Goal: Task Accomplishment & Management: Complete application form

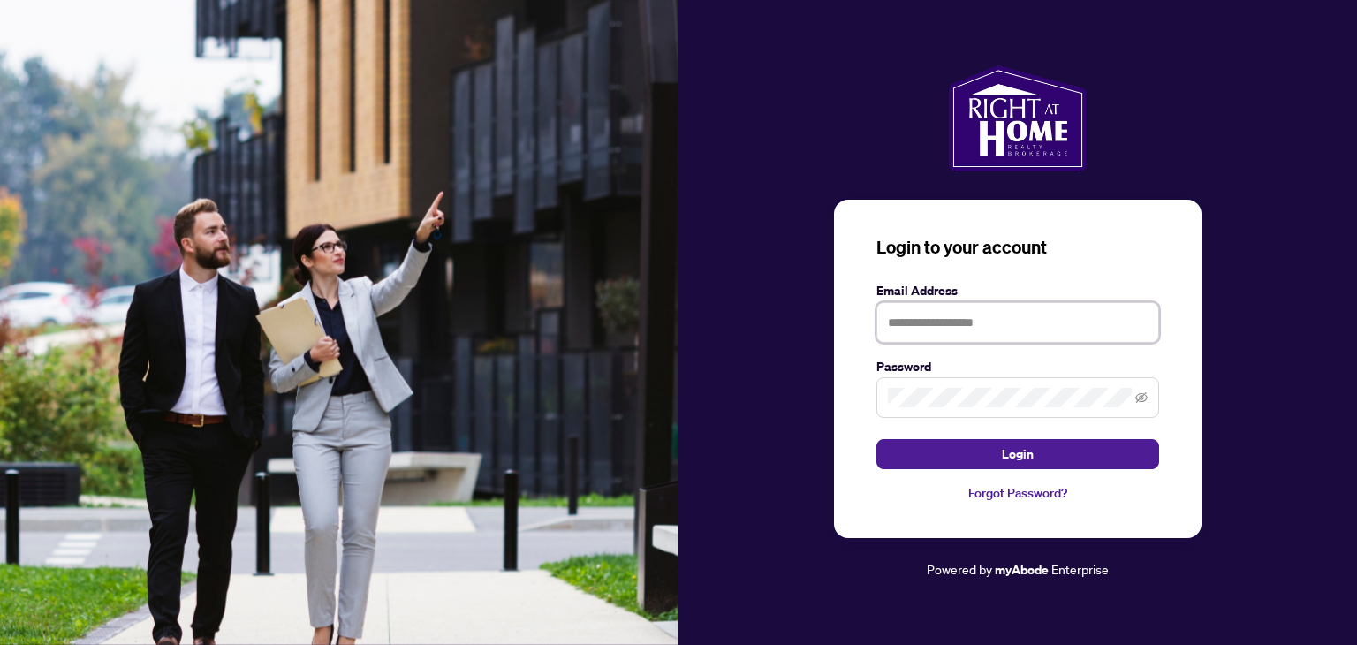
click at [1004, 324] on input "text" at bounding box center [1018, 322] width 283 height 41
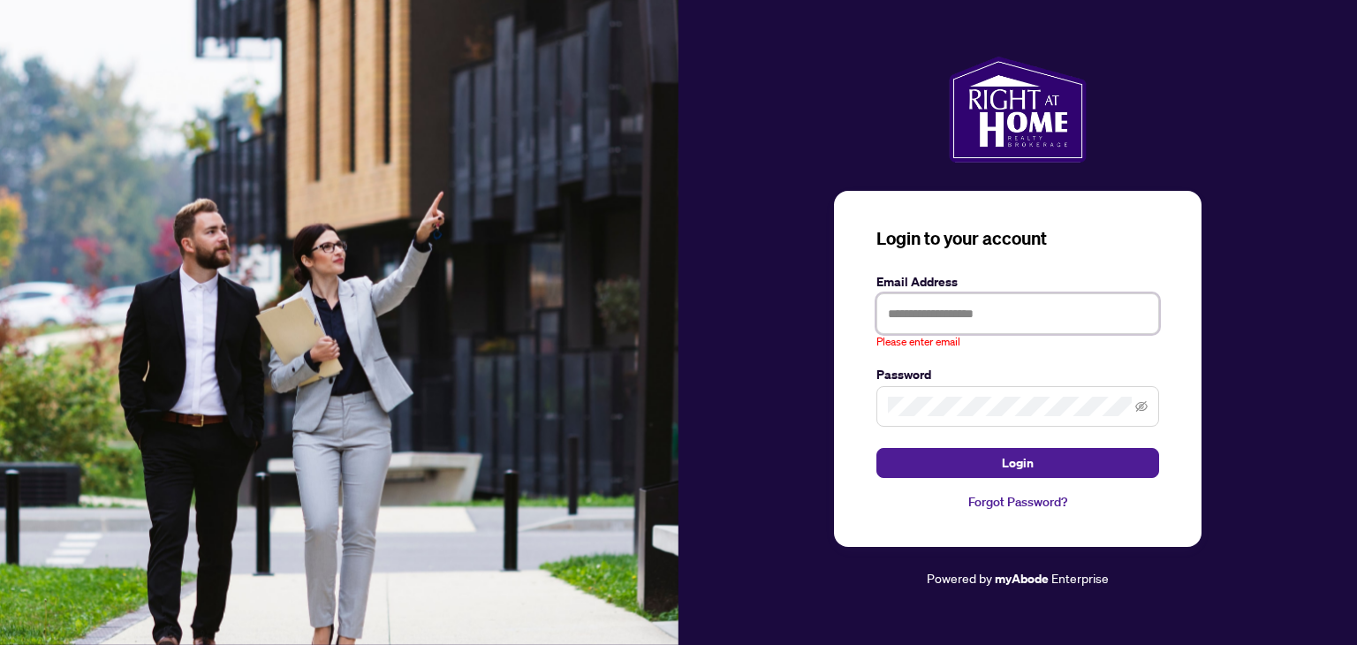
type input "**********"
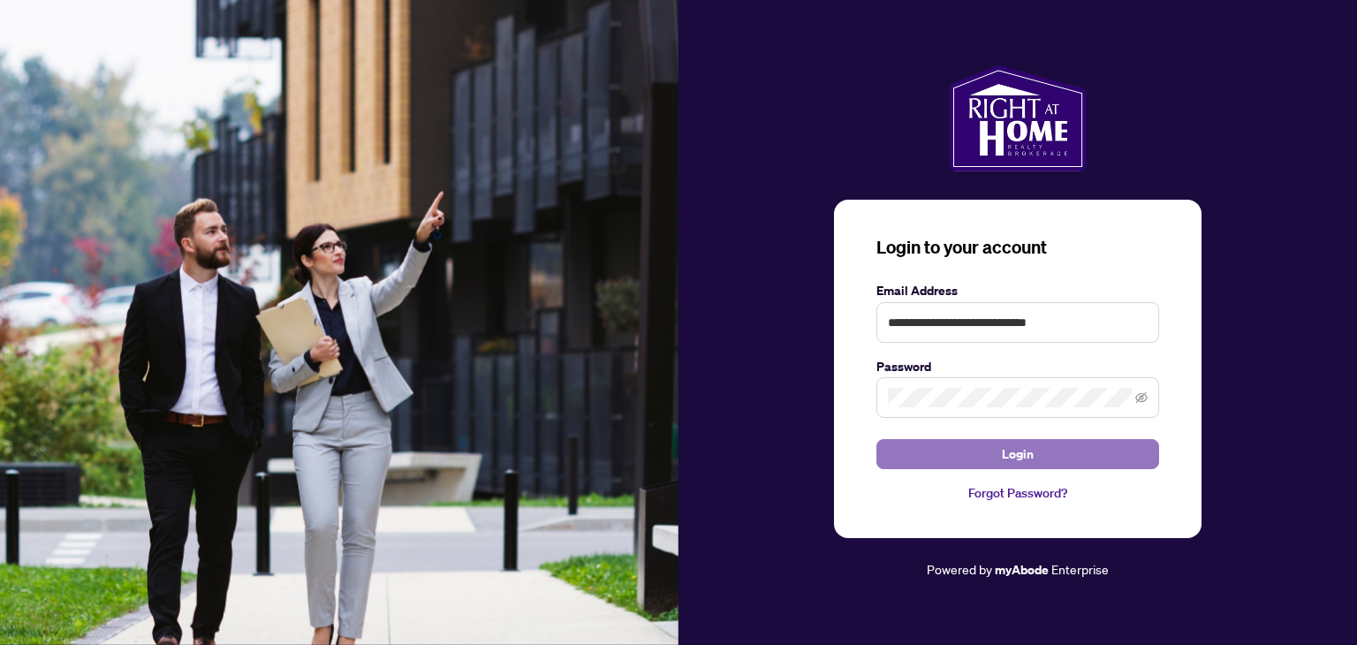
click at [1047, 450] on button "Login" at bounding box center [1018, 454] width 283 height 30
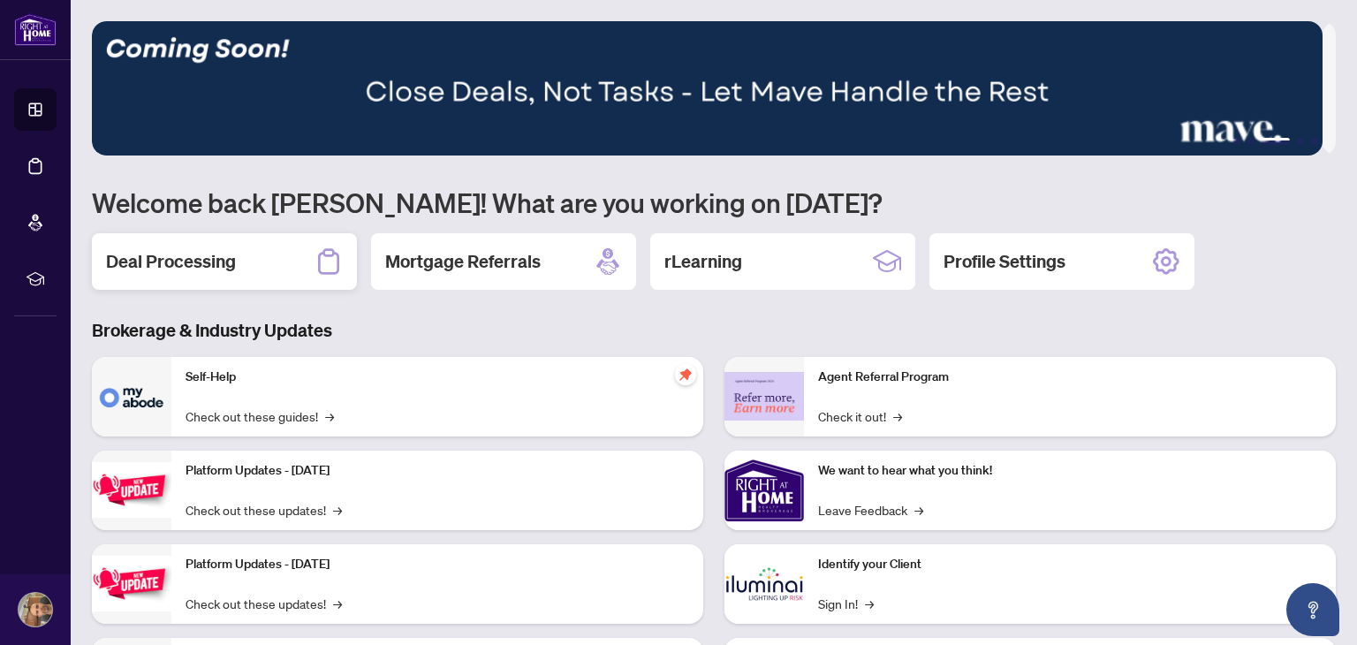
click at [256, 258] on div "Deal Processing" at bounding box center [224, 261] width 265 height 57
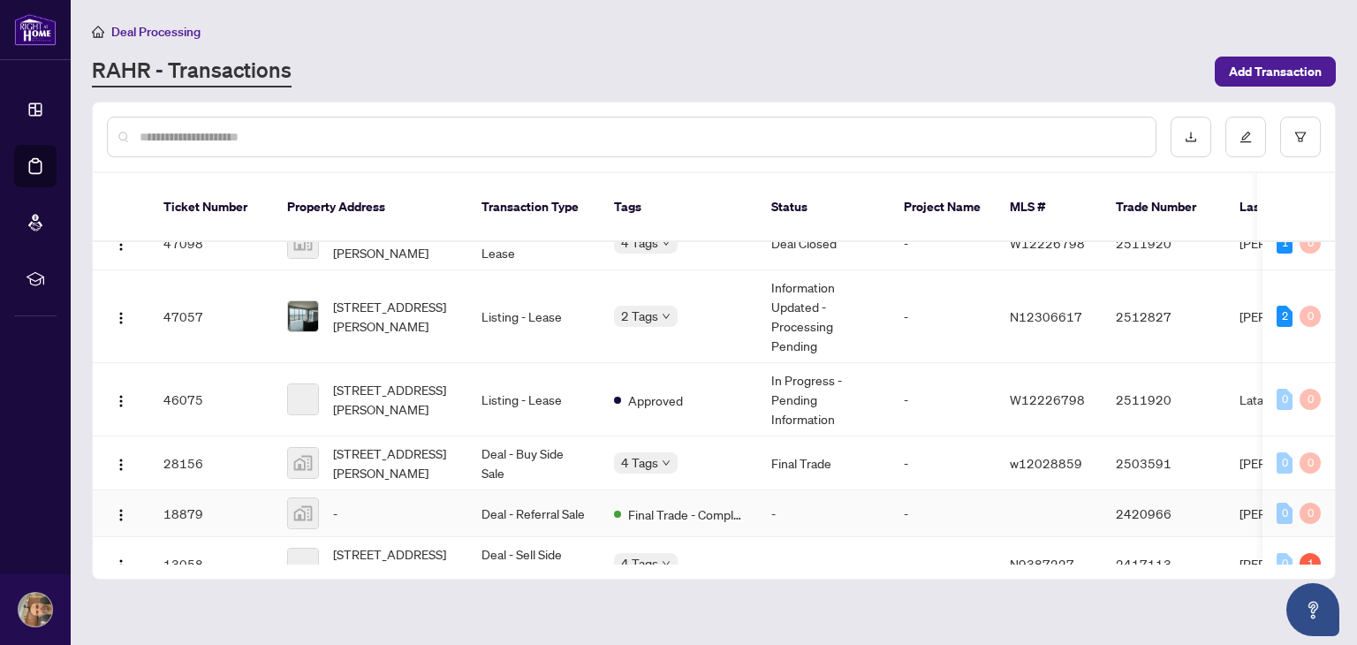
scroll to position [375, 0]
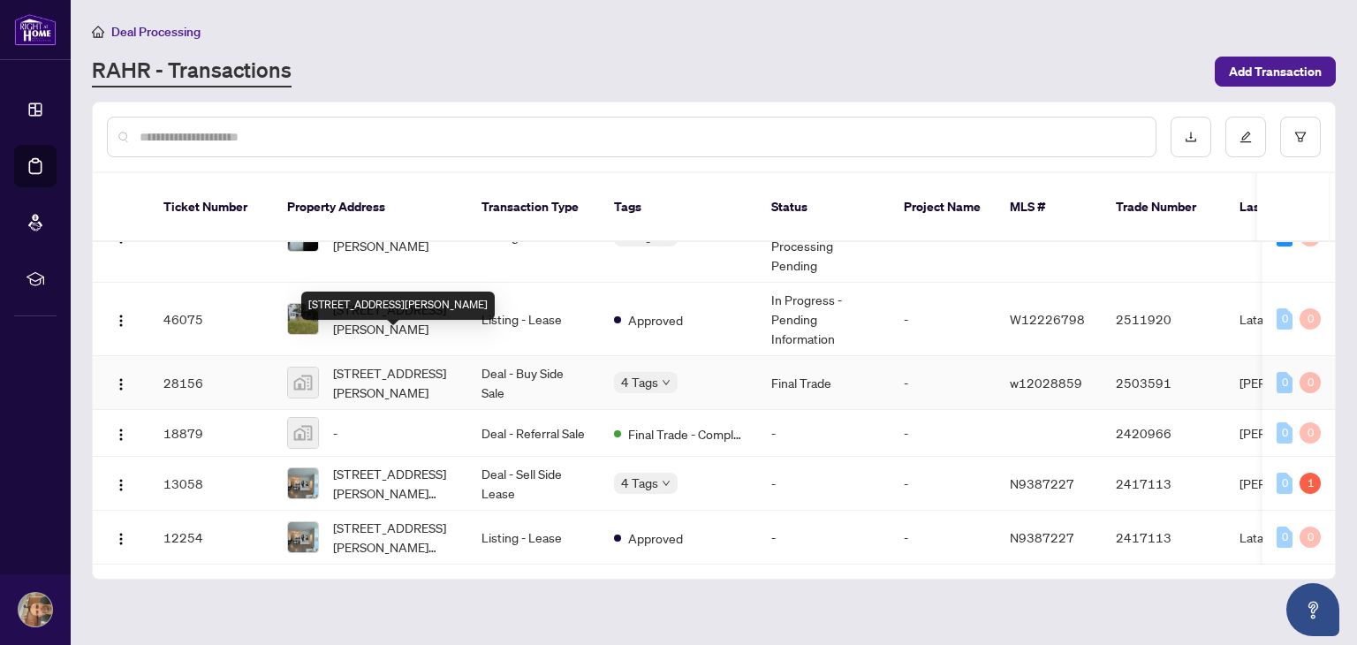
click at [378, 363] on span "[STREET_ADDRESS][PERSON_NAME]" at bounding box center [393, 382] width 120 height 39
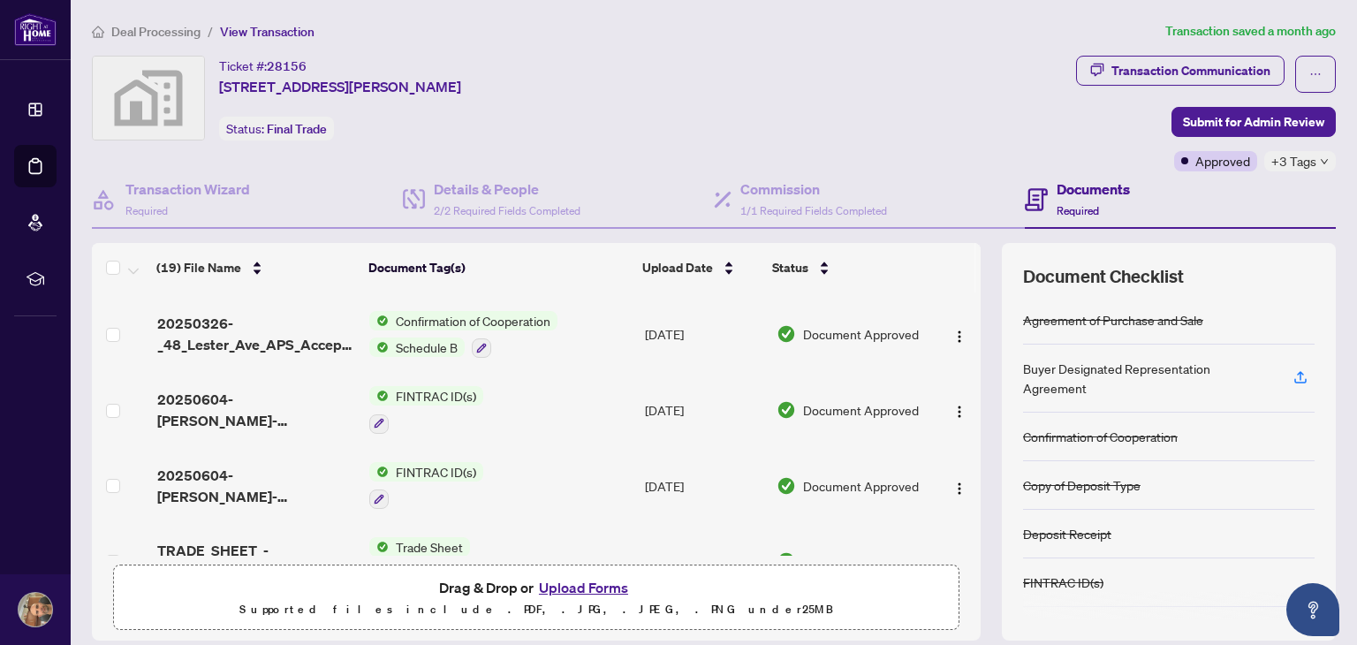
scroll to position [589, 0]
click at [505, 385] on td "FINTRAC ID(s)" at bounding box center [500, 408] width 276 height 76
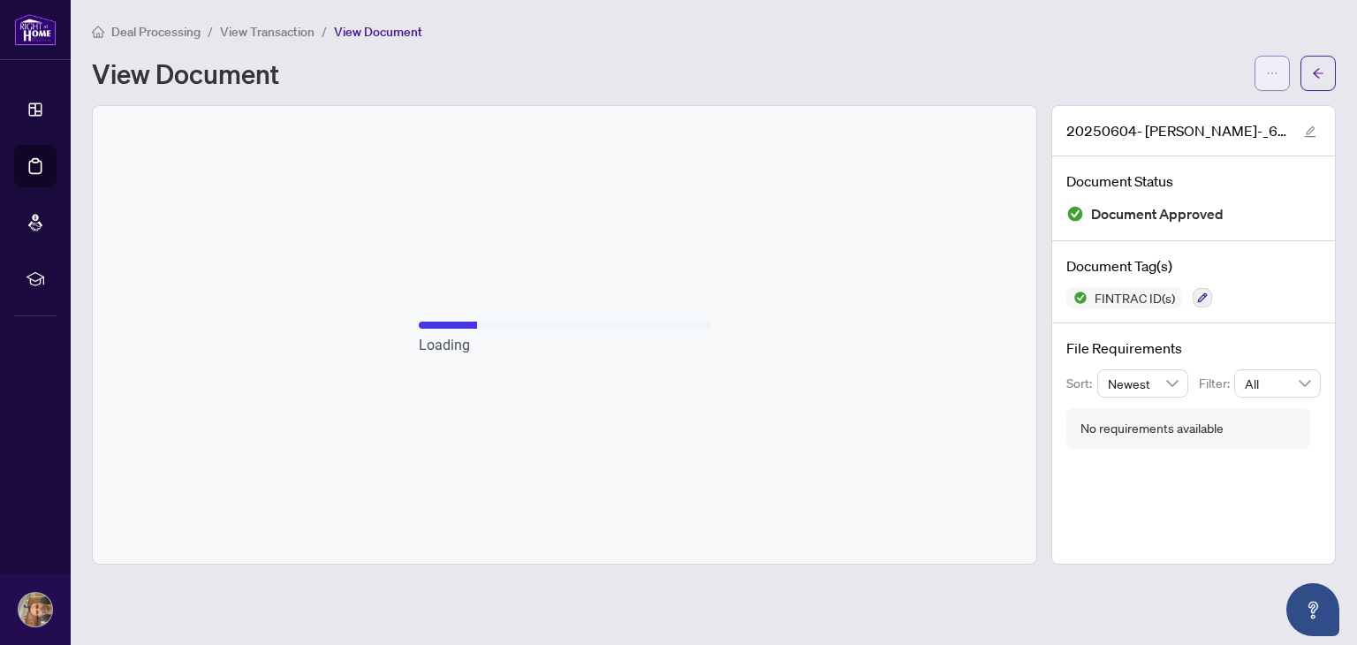
click at [1264, 58] on button "button" at bounding box center [1272, 73] width 35 height 35
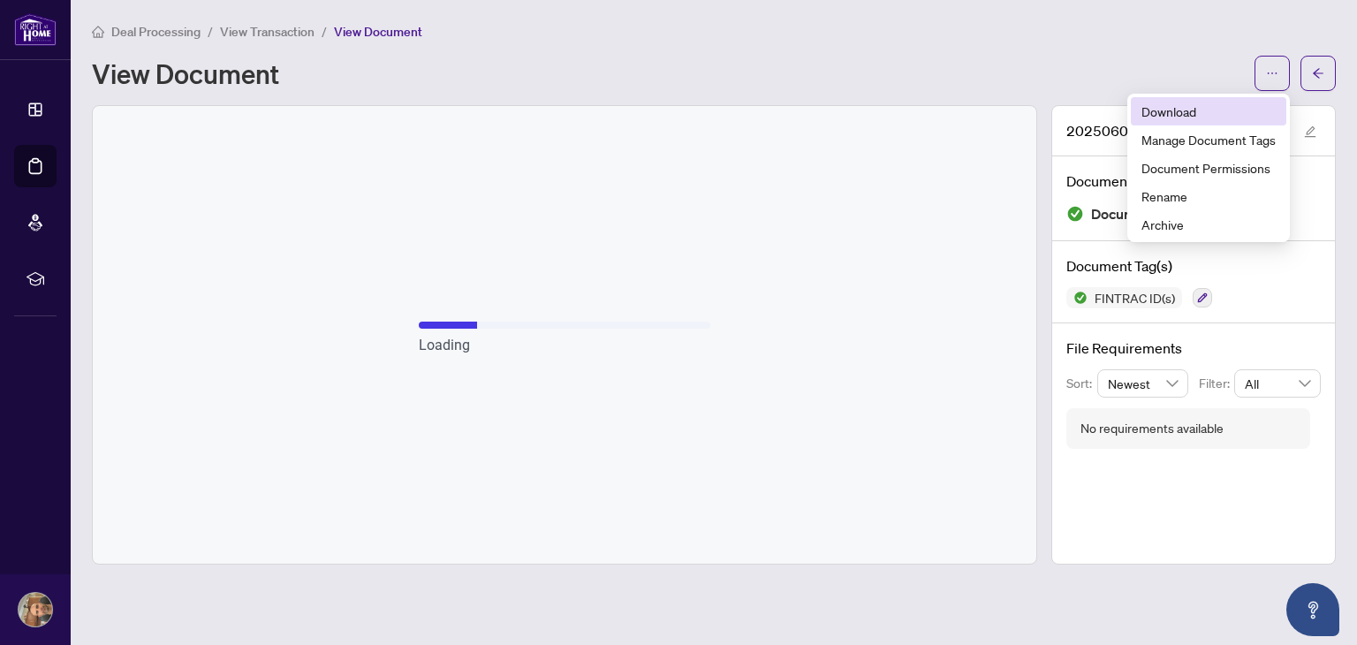
click at [1202, 104] on span "Download" at bounding box center [1209, 111] width 134 height 19
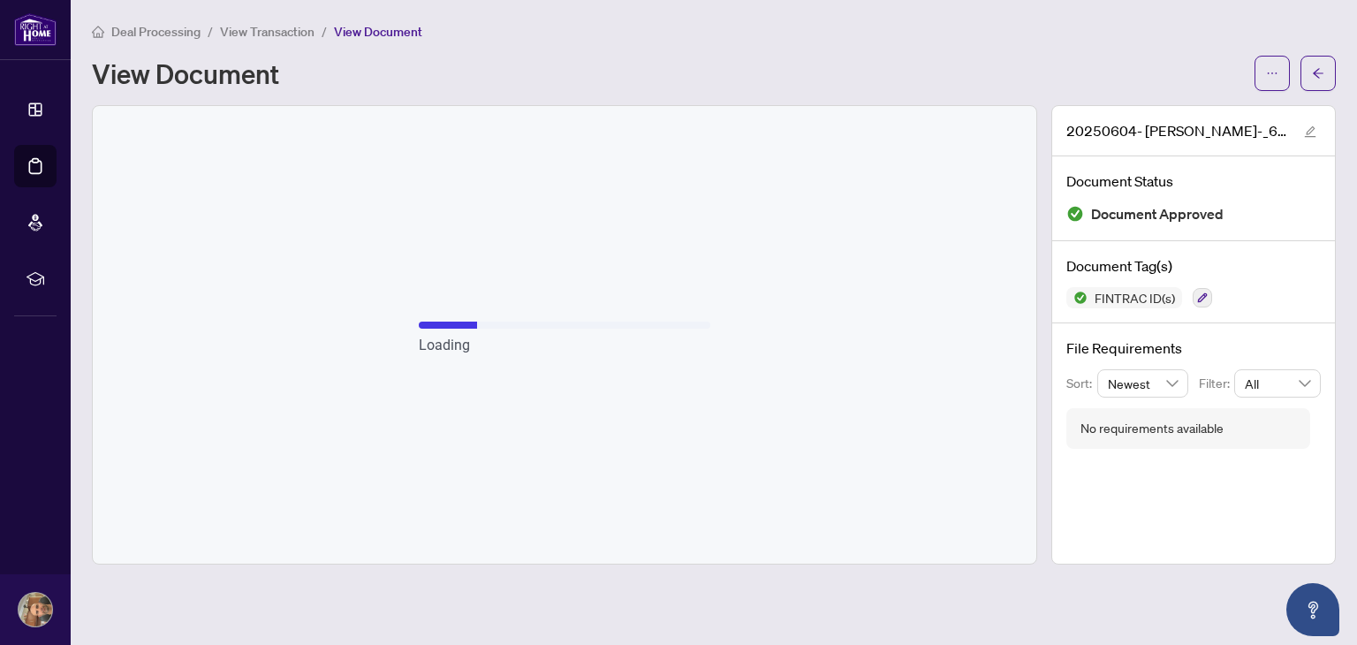
click at [285, 32] on span "View Transaction" at bounding box center [267, 32] width 95 height 16
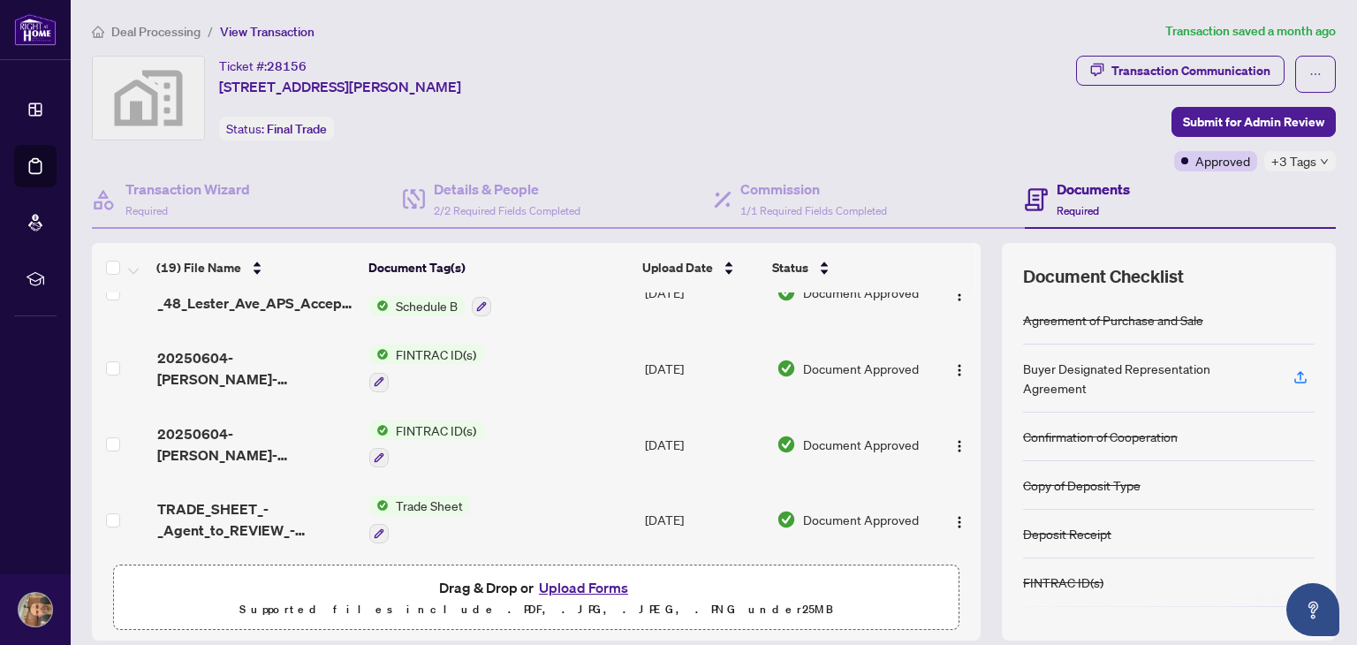
scroll to position [629, 0]
click at [453, 420] on span "FINTRAC ID(s)" at bounding box center [436, 429] width 95 height 19
click at [953, 438] on img "button" at bounding box center [960, 445] width 14 height 14
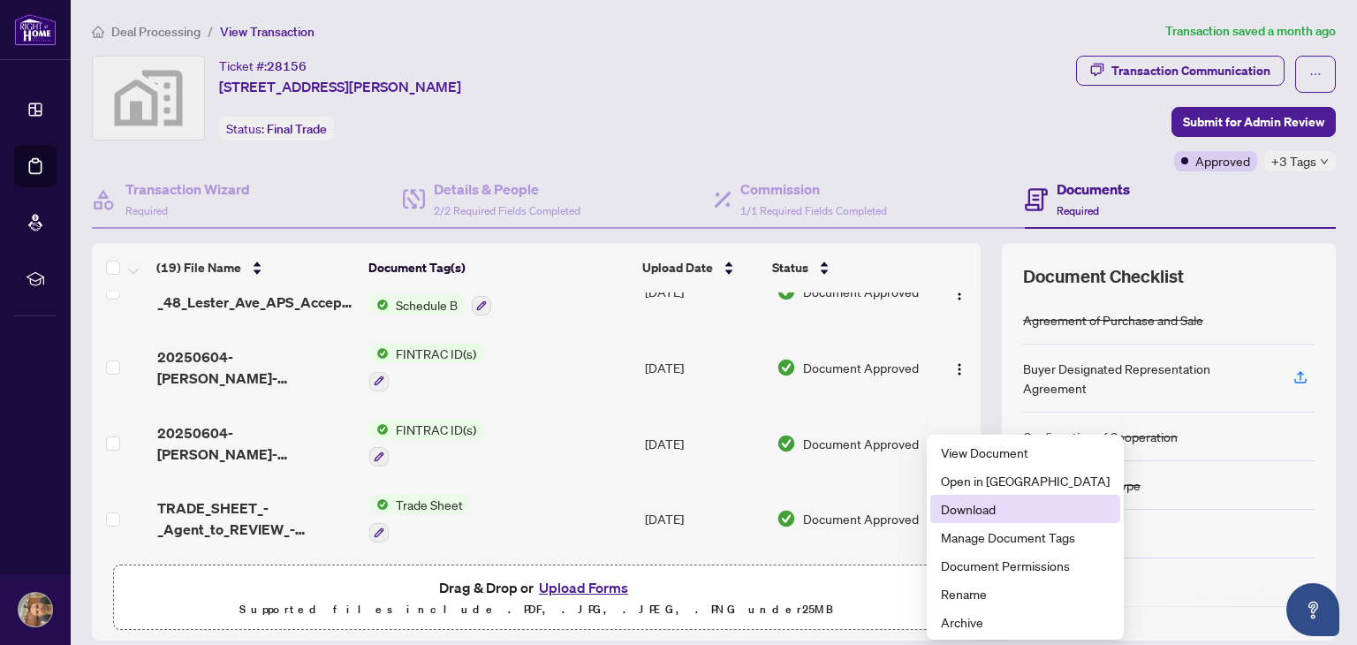
click at [972, 521] on li "Download" at bounding box center [1026, 509] width 190 height 28
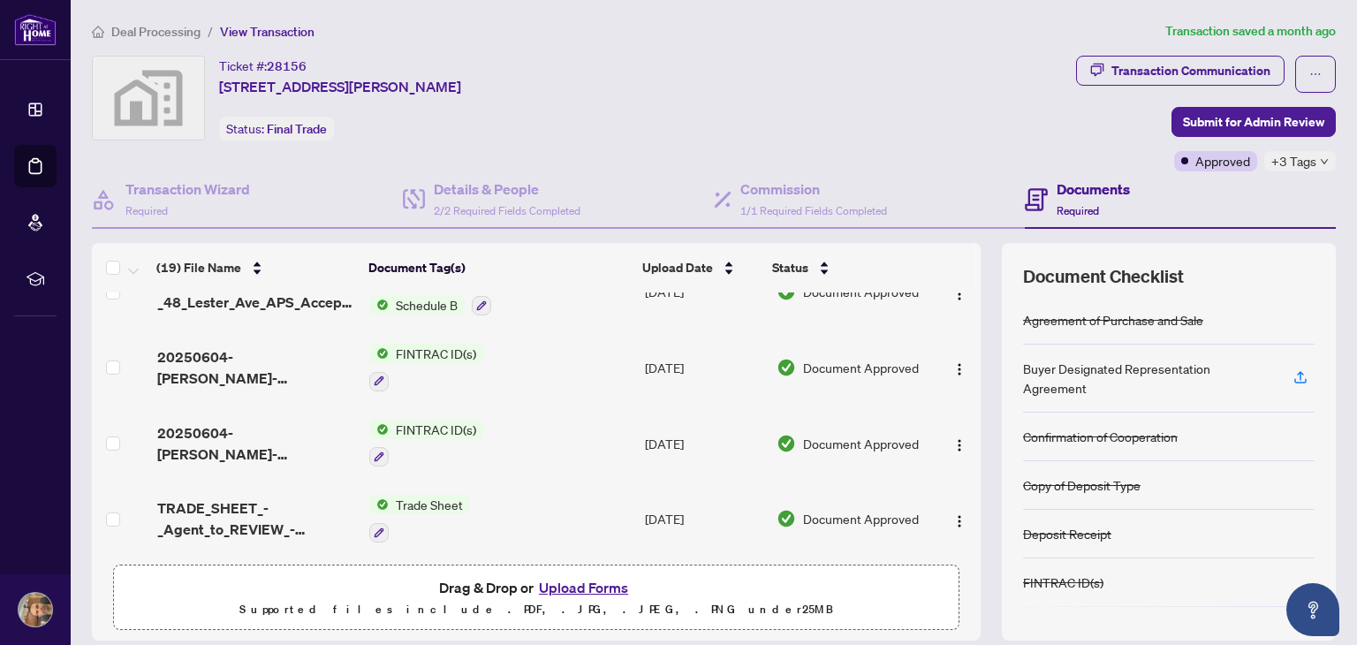
click at [173, 25] on span "Deal Processing" at bounding box center [155, 32] width 89 height 16
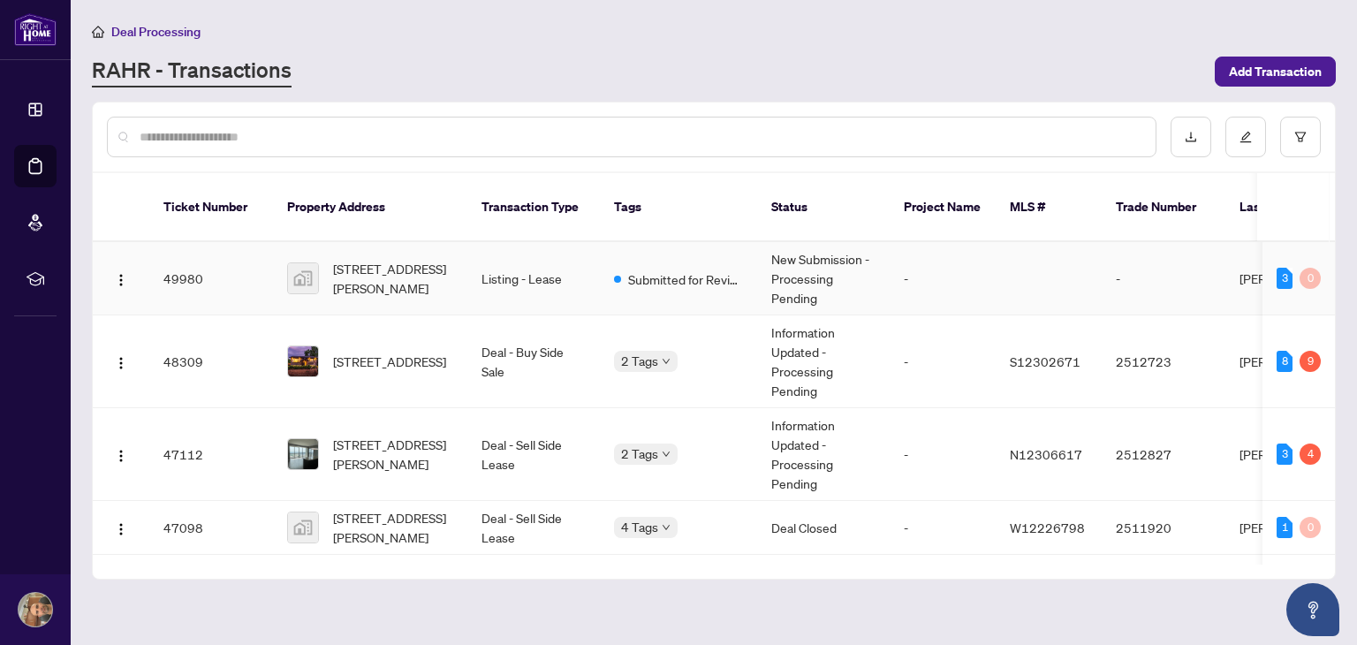
click at [520, 254] on td "Listing - Lease" at bounding box center [534, 278] width 133 height 73
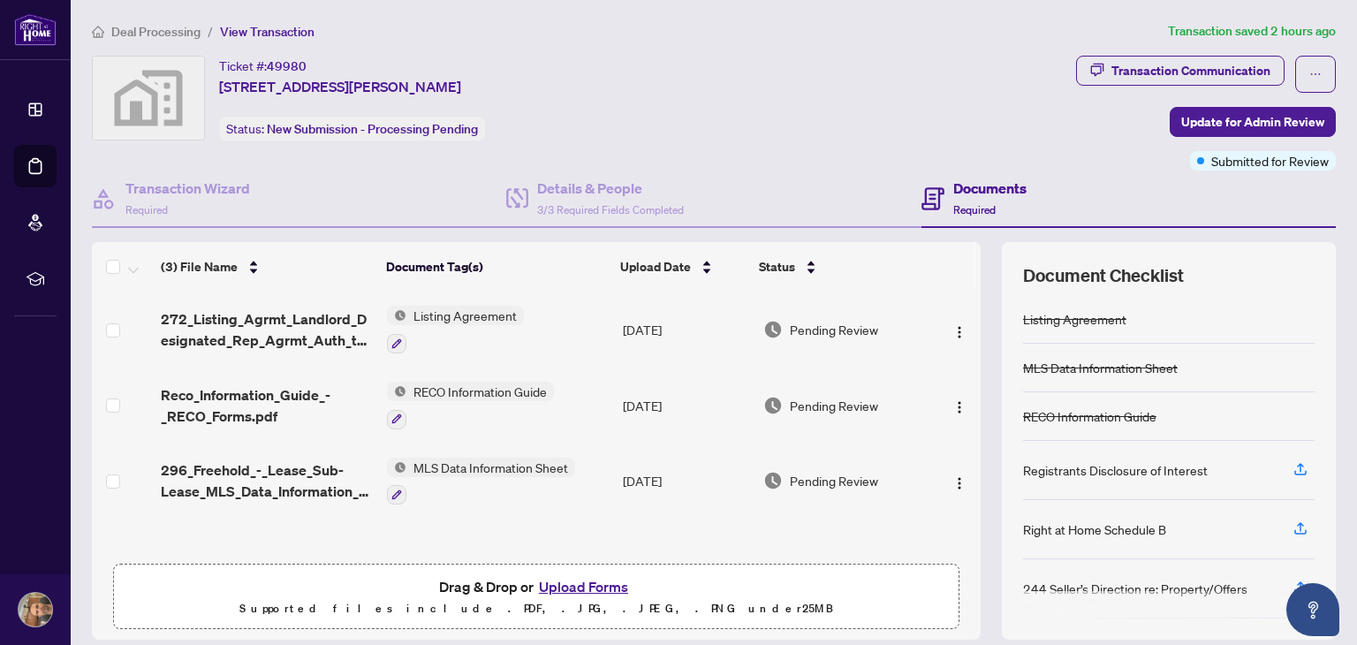
click at [573, 586] on button "Upload Forms" at bounding box center [584, 586] width 100 height 23
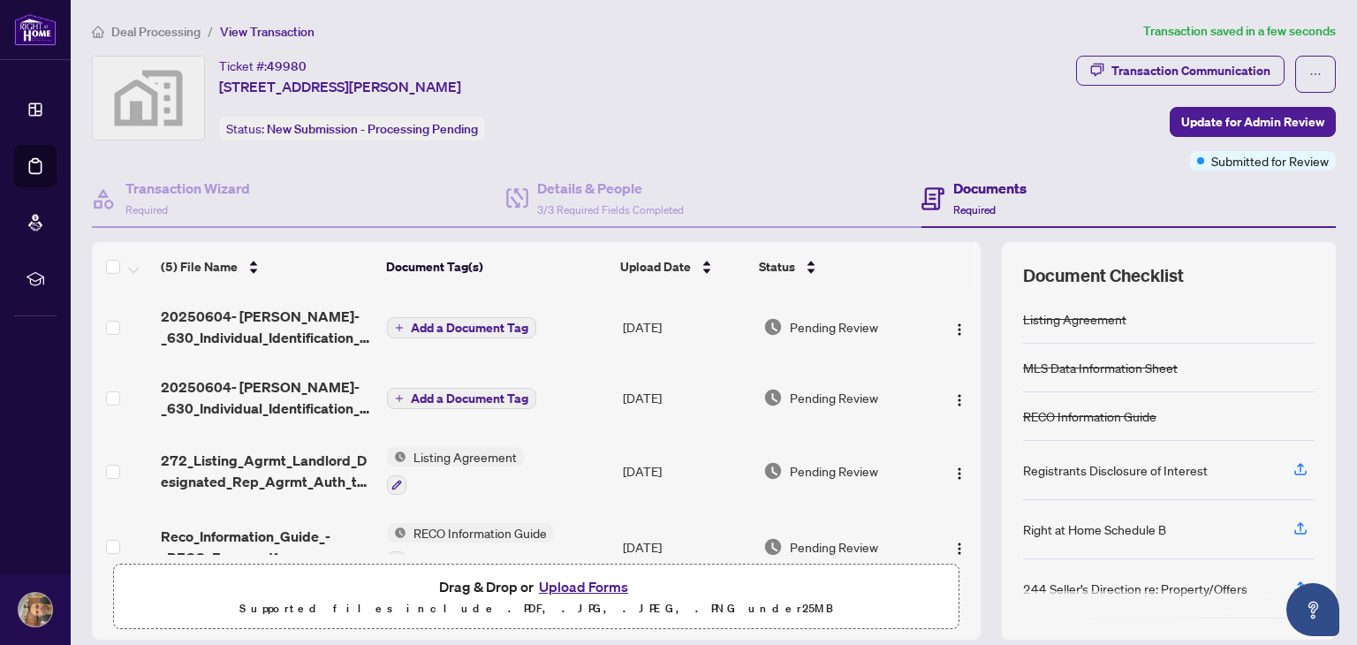
click at [502, 392] on span "Add a Document Tag" at bounding box center [470, 398] width 118 height 12
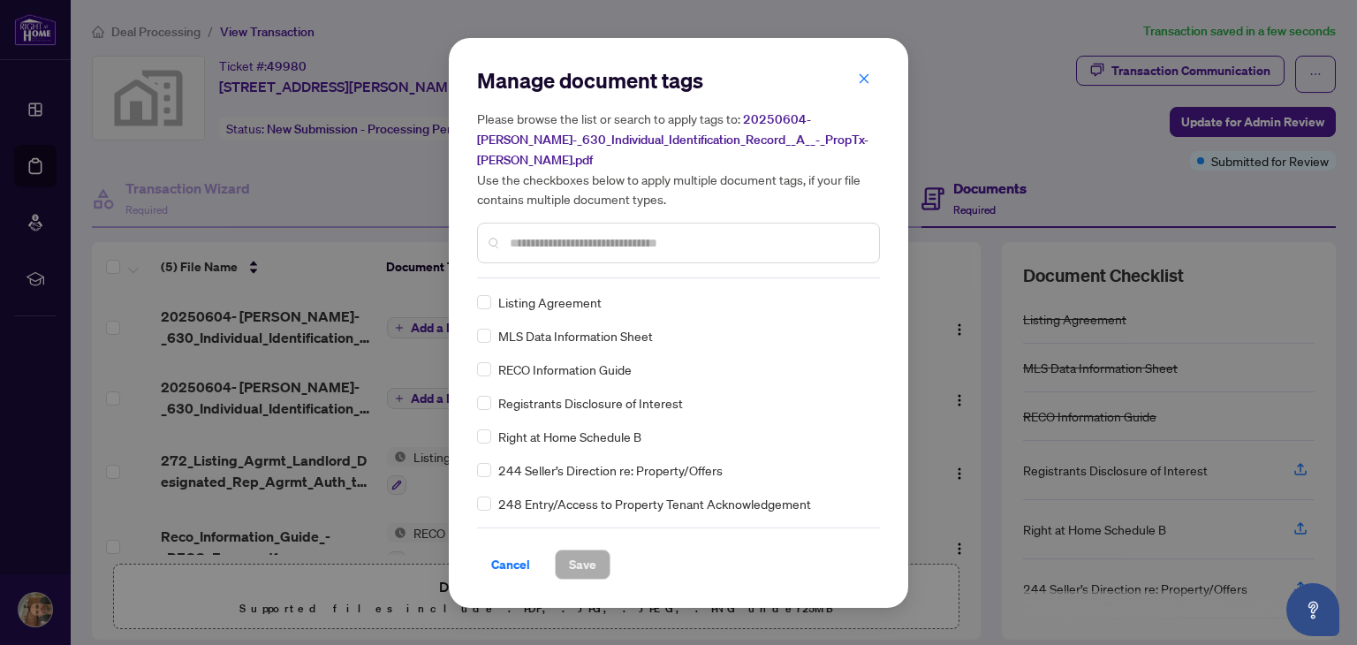
click at [585, 242] on input "text" at bounding box center [687, 242] width 355 height 19
type input "***"
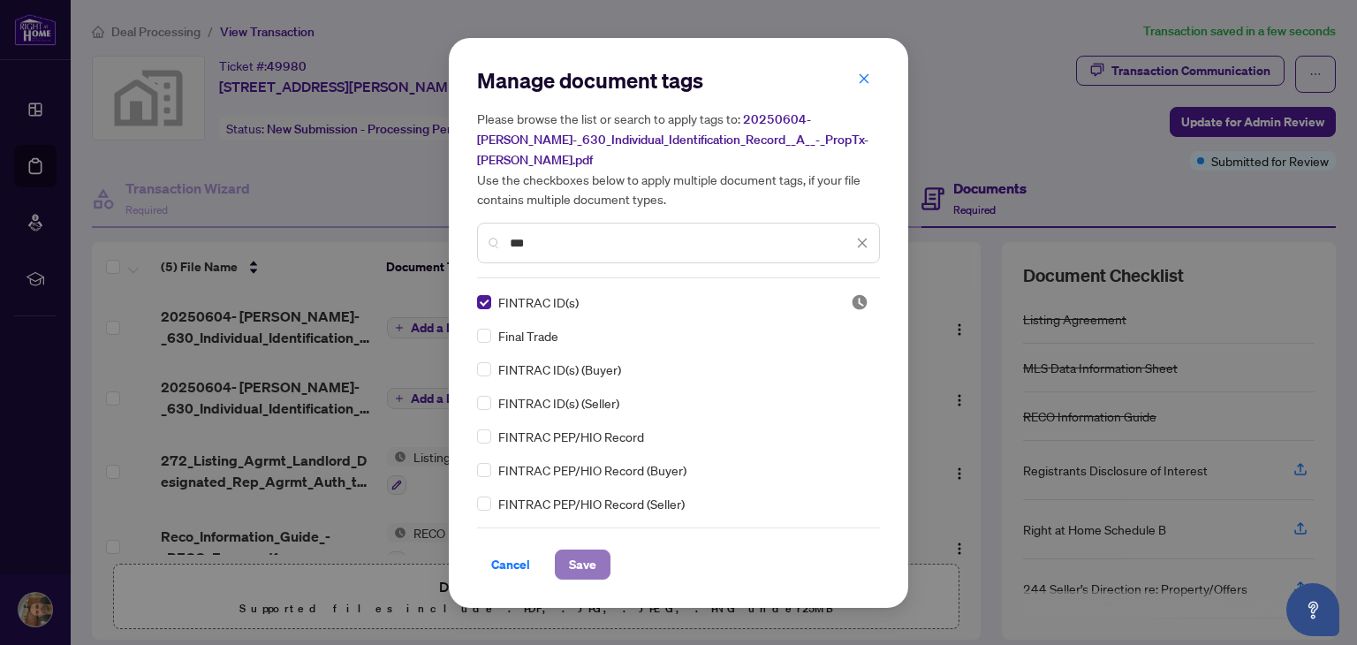
click at [585, 560] on span "Save" at bounding box center [582, 565] width 27 height 28
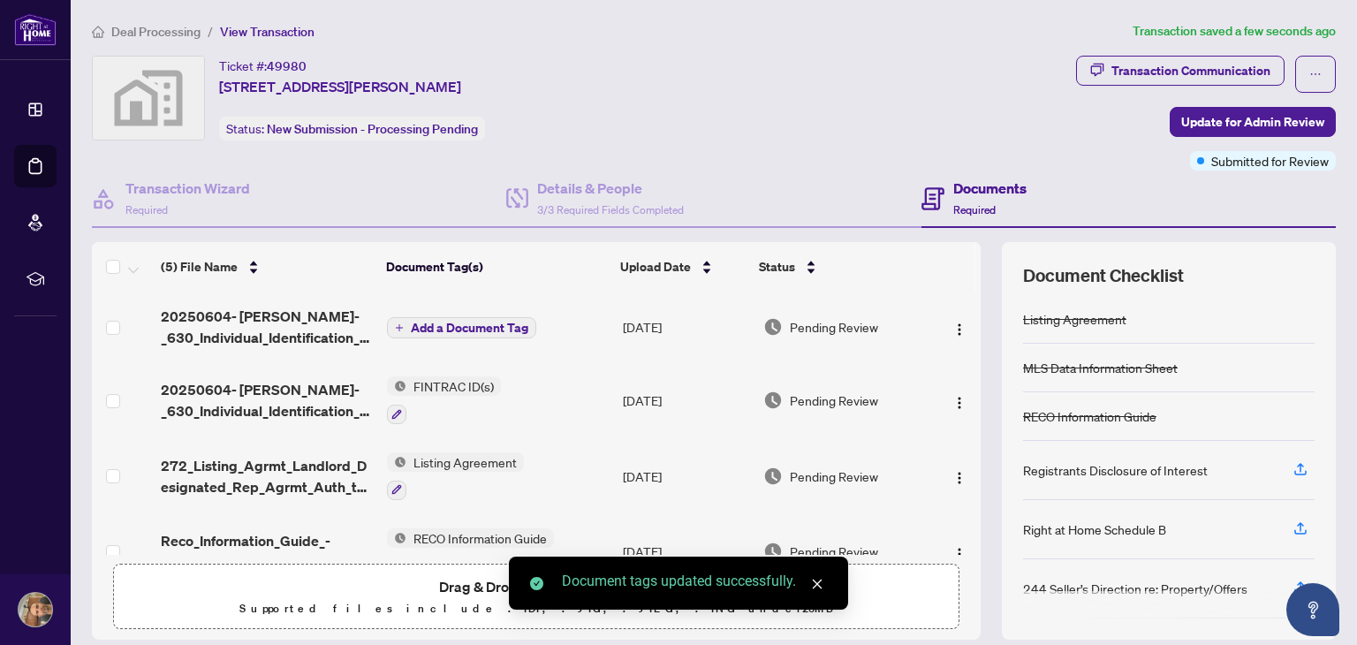
click at [396, 327] on icon "plus" at bounding box center [399, 327] width 7 height 1
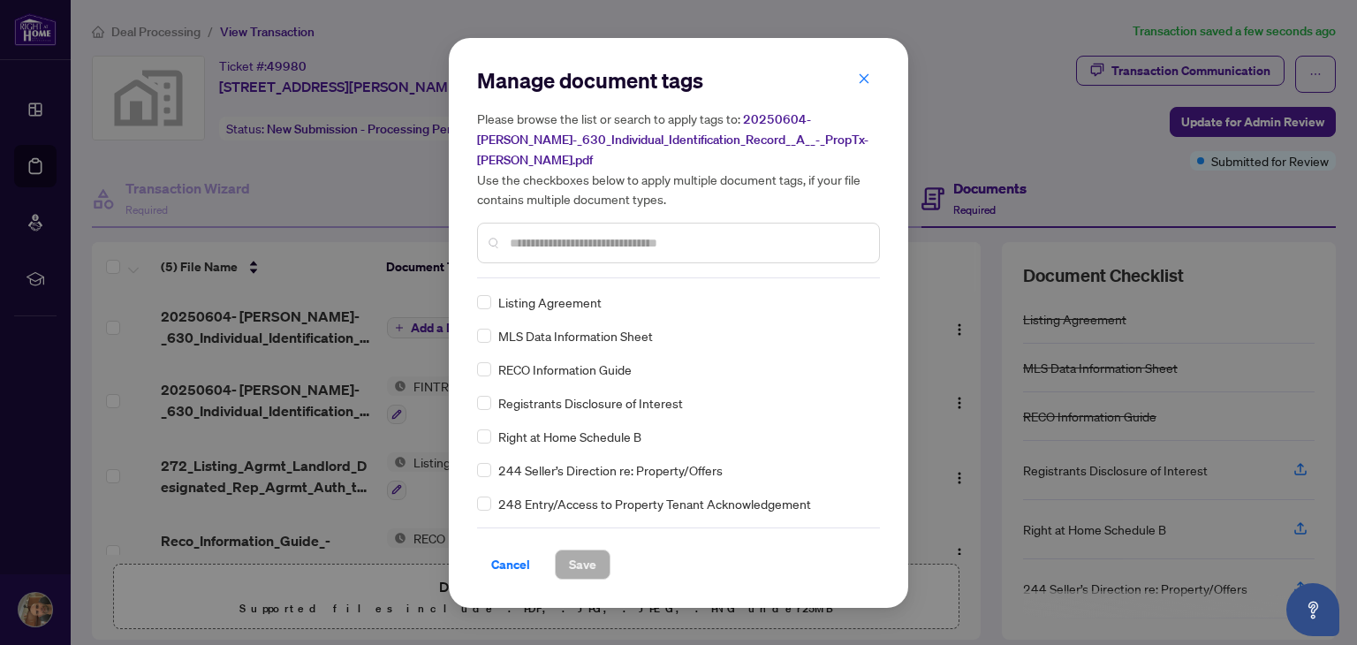
click at [582, 240] on input "text" at bounding box center [687, 242] width 355 height 19
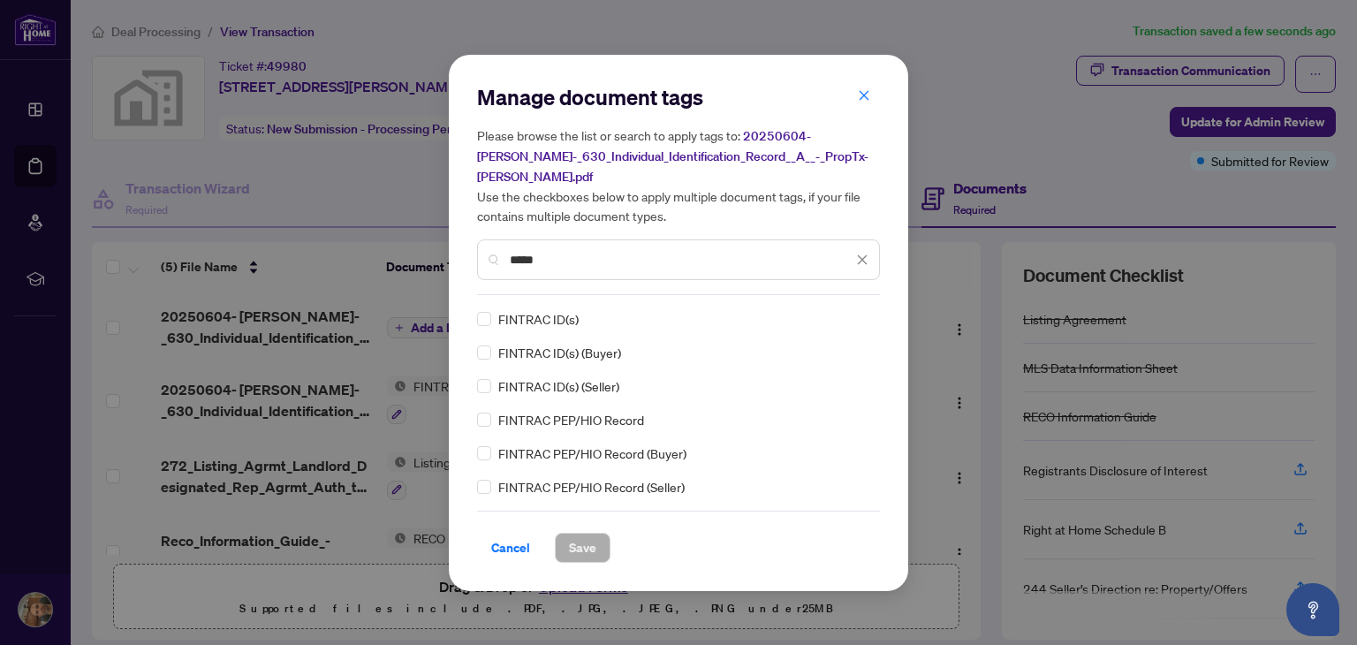
type input "*****"
click at [575, 544] on span "Save" at bounding box center [582, 548] width 27 height 28
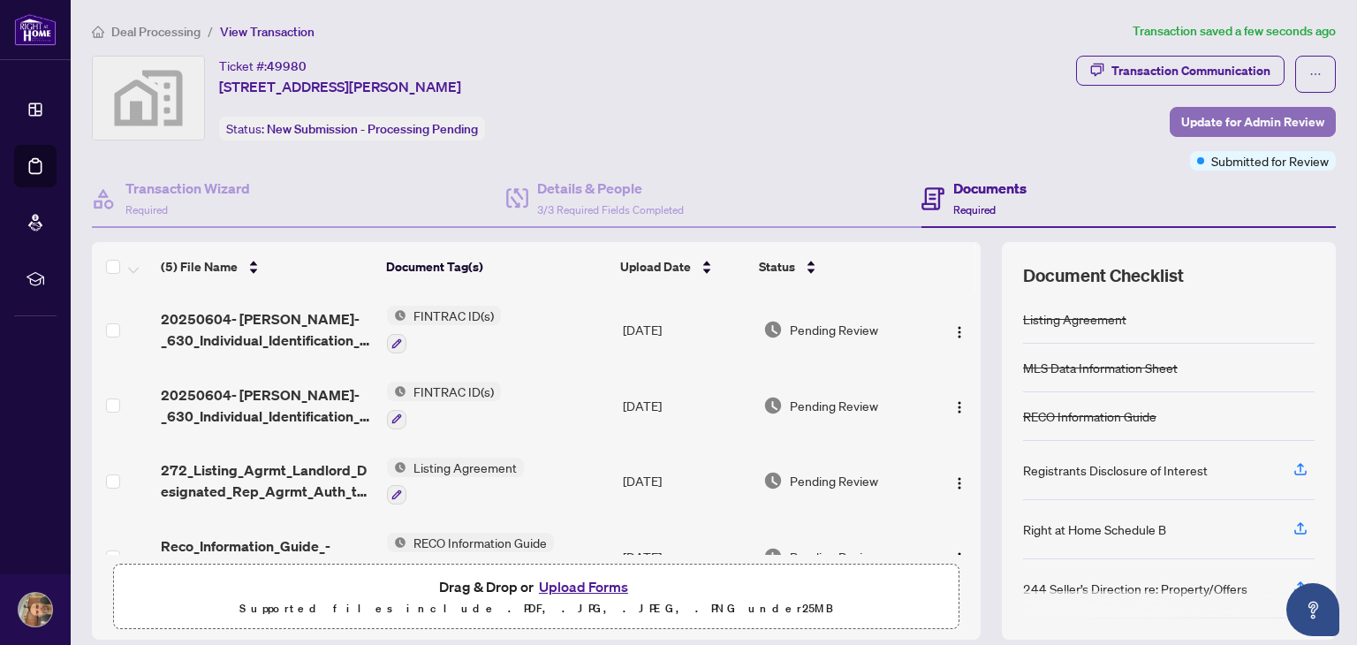
click at [1211, 118] on span "Update for Admin Review" at bounding box center [1253, 122] width 143 height 28
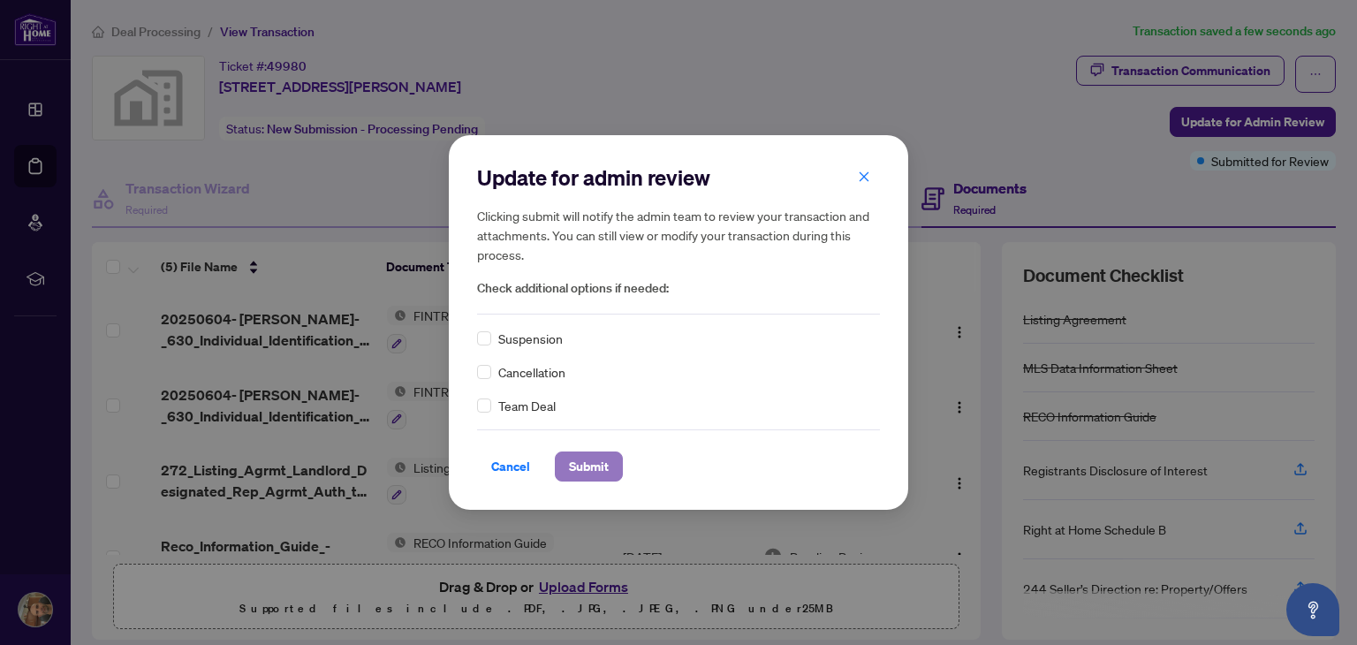
click at [588, 454] on span "Submit" at bounding box center [589, 466] width 40 height 28
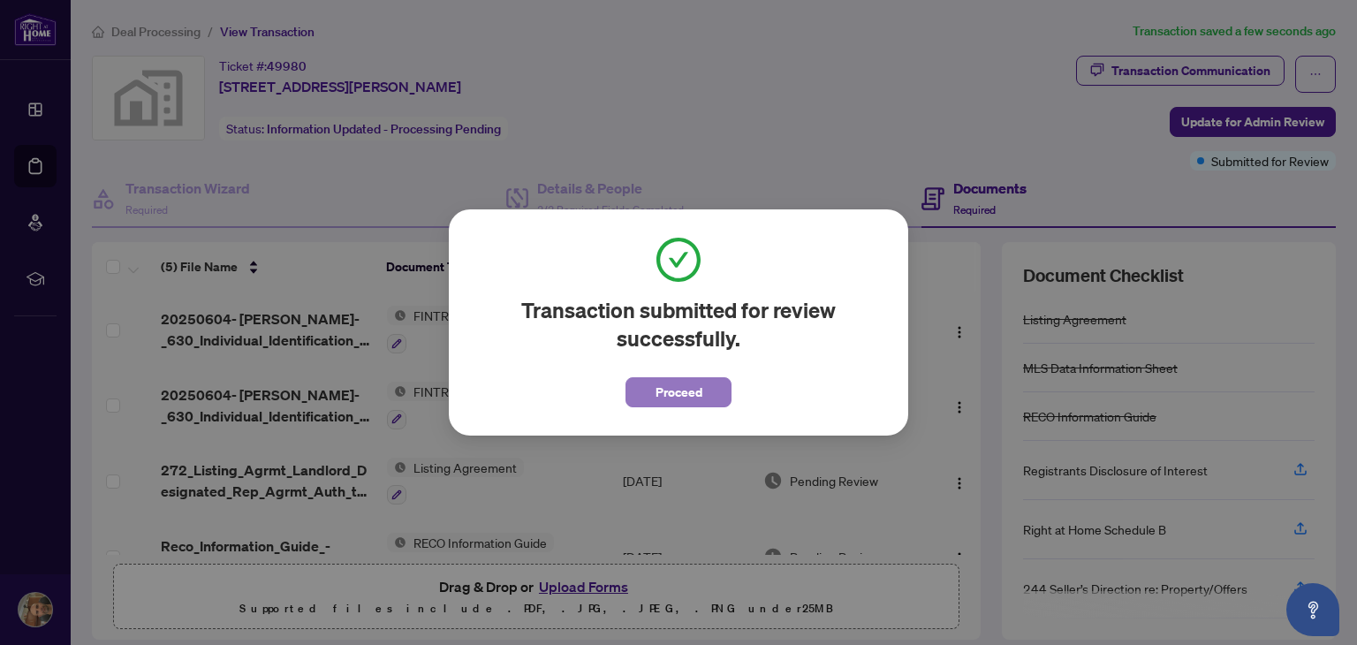
click at [700, 390] on span "Proceed" at bounding box center [679, 392] width 47 height 28
